Goal: Use online tool/utility: Use online tool/utility

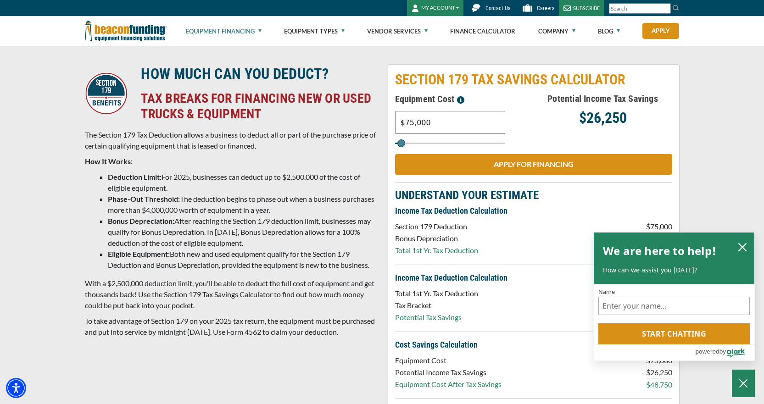
click at [449, 127] on input "$75,000" at bounding box center [450, 122] width 110 height 23
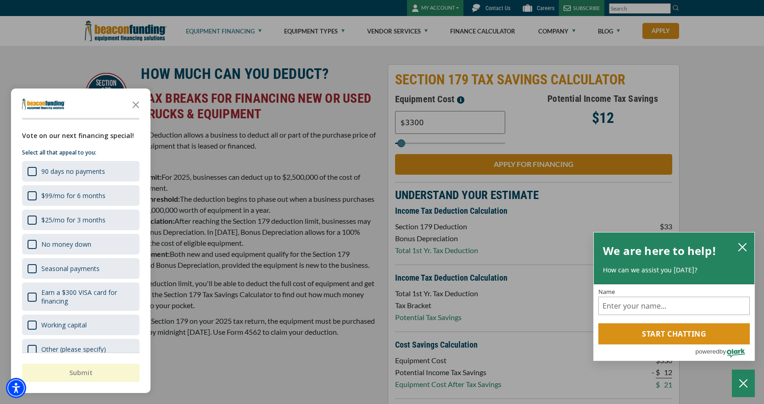
type input "$3,300"
type input "3000"
type input "$33,000"
type input "33000"
click at [708, 114] on div at bounding box center [382, 202] width 764 height 404
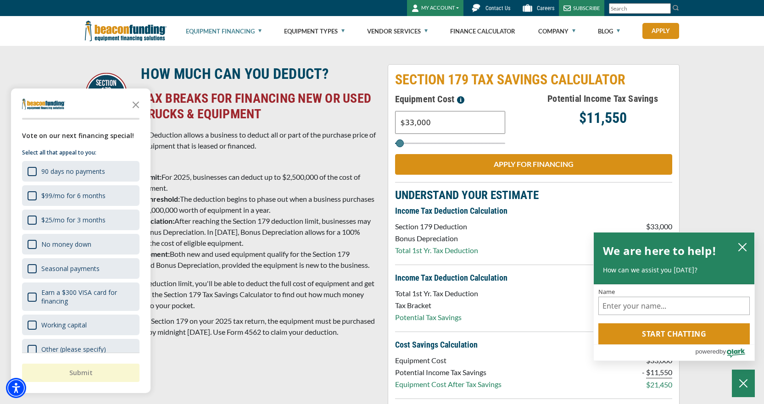
click at [446, 126] on input "$33,000" at bounding box center [450, 122] width 110 height 23
type input "$4,200"
type input "4000"
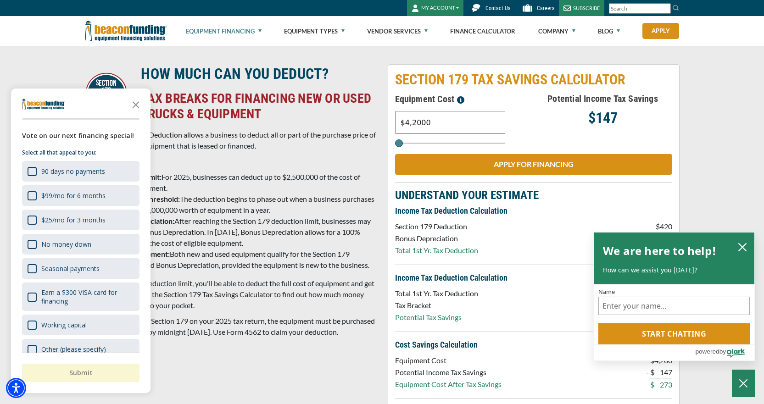
type input "$42,000"
type input "42000"
type input "$42,000"
click at [754, 146] on div "HOW MUCH CAN YOU DEDUCT? TAX BREAKS FOR FINANCING NEW OR USED TRUCKS & EQUIPMEN…" at bounding box center [382, 244] width 764 height 397
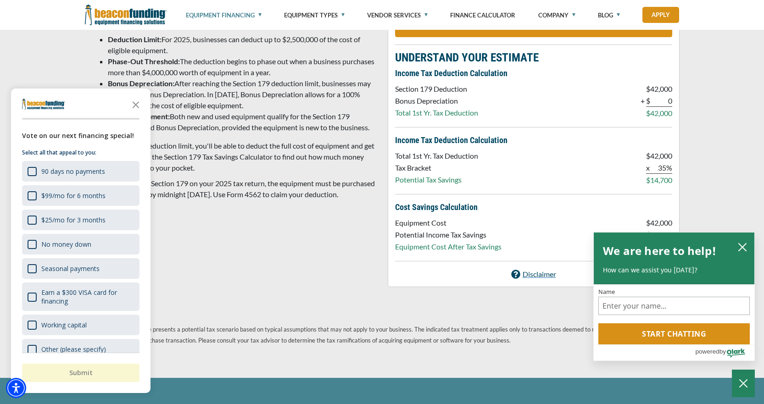
scroll to position [183, 0]
